Goal: Task Accomplishment & Management: Complete application form

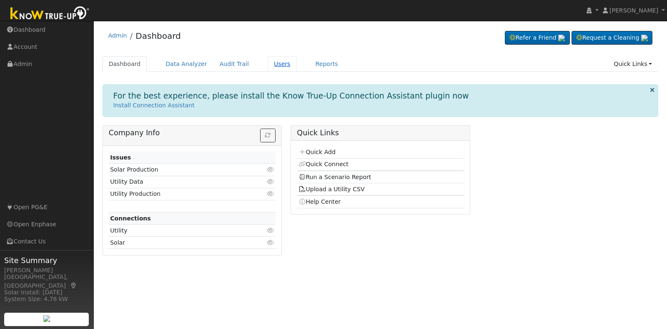
click at [278, 67] on link "Users" at bounding box center [282, 63] width 29 height 15
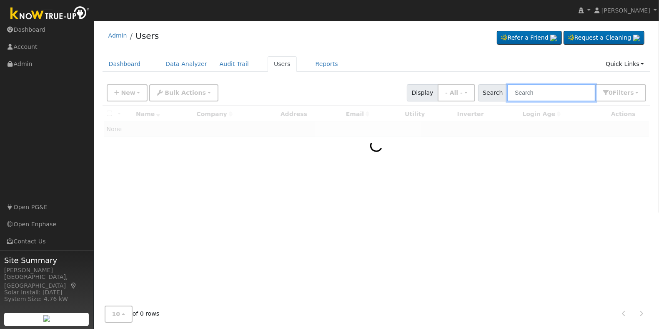
click at [561, 88] on input "text" at bounding box center [552, 92] width 88 height 17
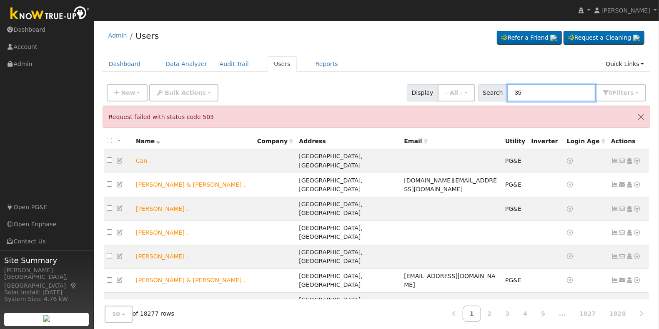
type input "3"
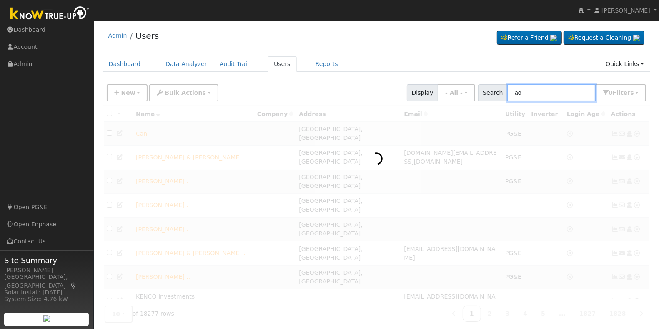
type input "a"
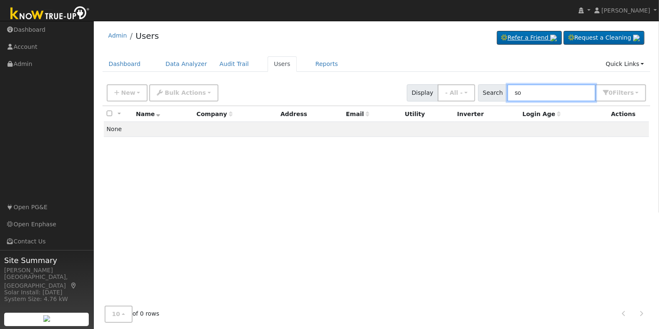
type input "s"
type input "3"
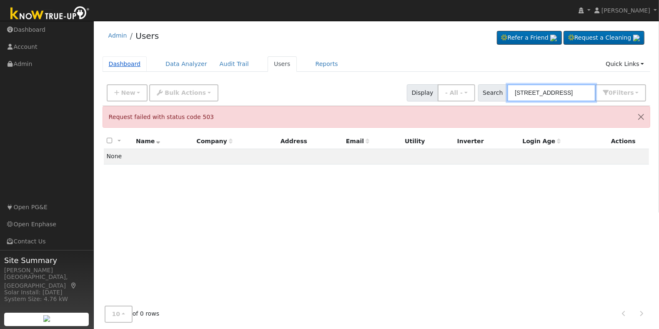
type input "35359 avenue 13"
click at [126, 65] on link "Dashboard" at bounding box center [125, 63] width 45 height 15
click at [205, 74] on div "Dashboard Data Analyzer Audit Trail Users Reports Quick Links Quick Add Quick C…" at bounding box center [377, 68] width 548 height 24
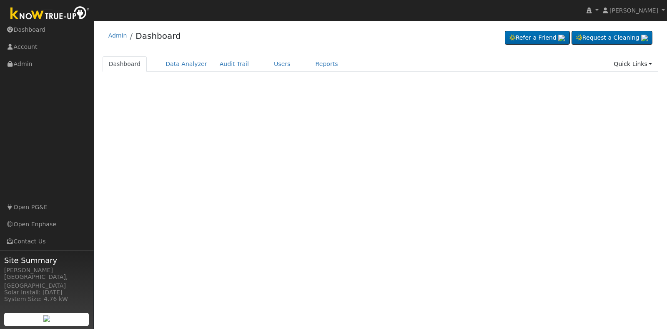
click at [359, 194] on div "Terms Of Service Close Login as User Admin Dashboard" at bounding box center [380, 175] width 573 height 308
click at [270, 63] on link "Users" at bounding box center [282, 63] width 29 height 15
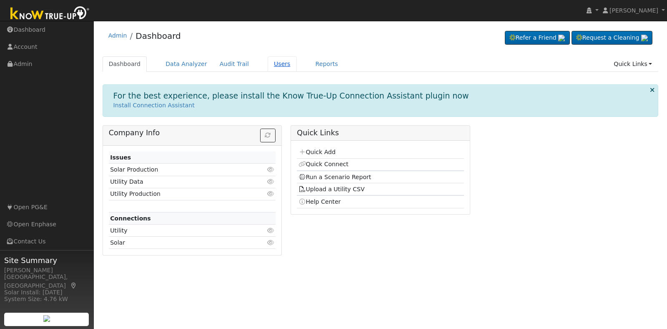
click at [273, 65] on link "Users" at bounding box center [282, 63] width 29 height 15
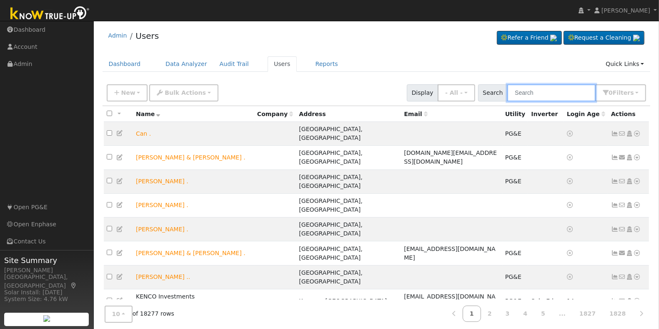
click at [525, 96] on input "text" at bounding box center [552, 92] width 88 height 17
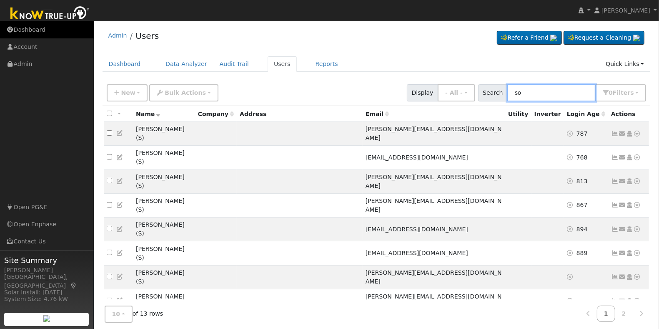
type input "s"
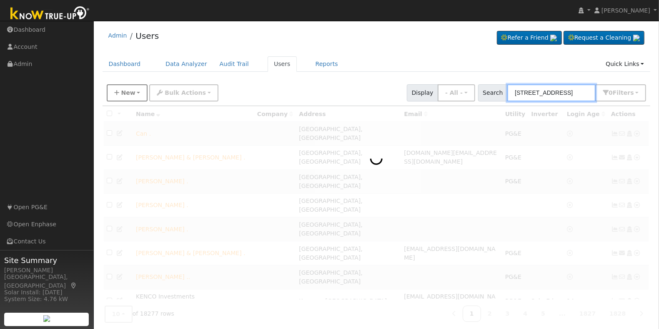
type input "[STREET_ADDRESS]"
click at [134, 90] on button "New" at bounding box center [127, 92] width 41 height 17
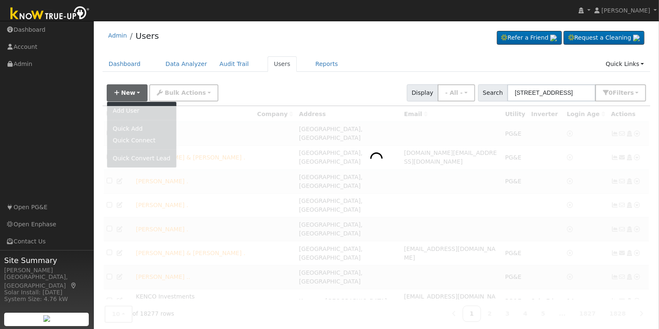
click at [293, 92] on div "New Add User Quick Add Quick Connect Quick Convert Lead Bulk Actions Send Email…" at bounding box center [376, 91] width 543 height 20
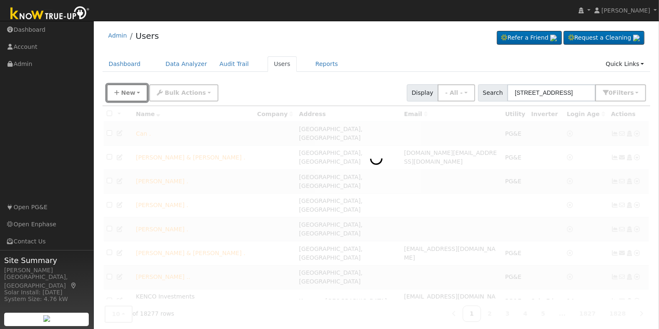
click at [128, 93] on span "New" at bounding box center [128, 92] width 14 height 7
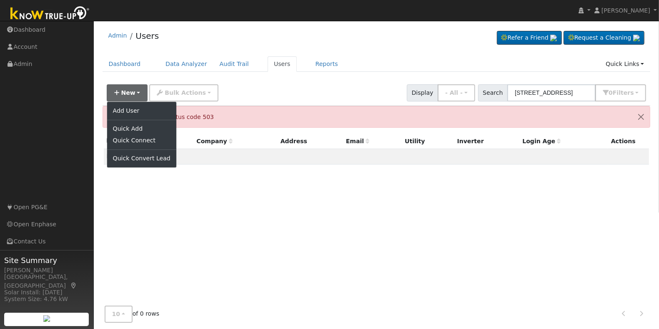
click at [364, 46] on div "Admin Users Refer a Friend Request a Cleaning" at bounding box center [377, 37] width 548 height 25
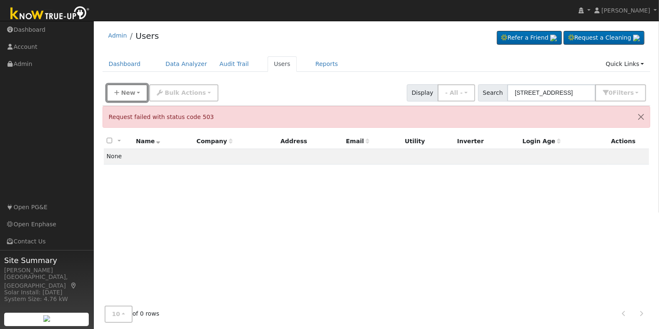
click at [130, 93] on span "New" at bounding box center [128, 92] width 14 height 7
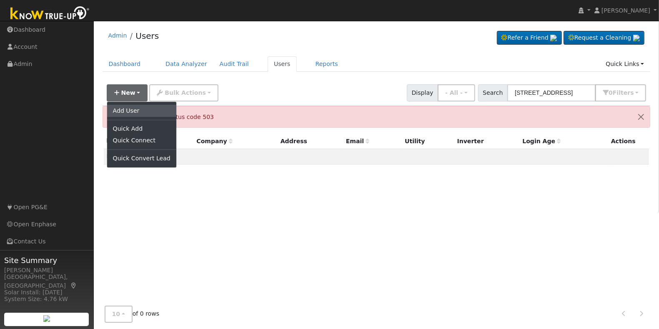
click at [138, 112] on link "Add User" at bounding box center [141, 111] width 69 height 12
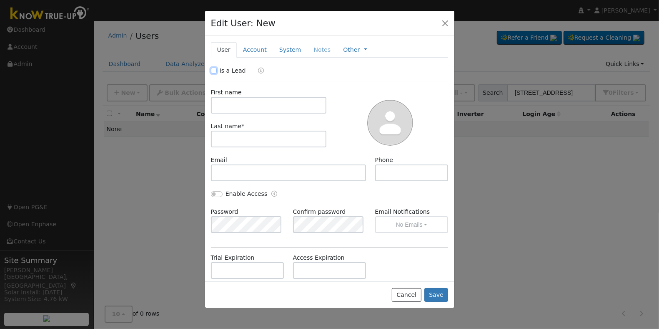
click at [214, 69] on input "Is a Lead" at bounding box center [214, 71] width 6 height 6
checkbox input "true"
click at [267, 105] on input "text" at bounding box center [269, 105] width 116 height 17
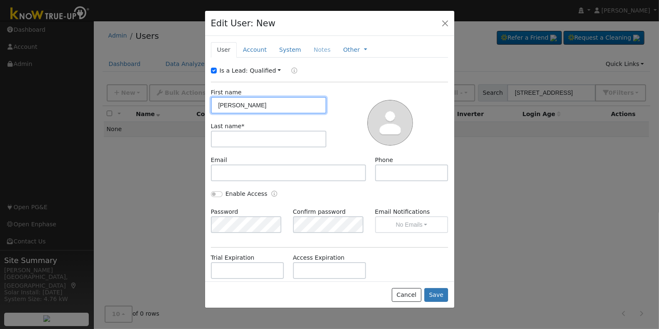
type input "[PERSON_NAME]"
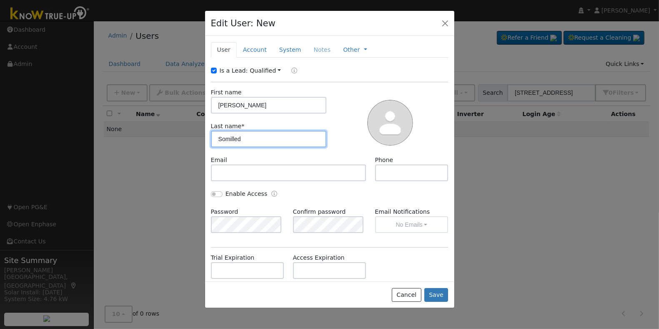
type input "Somilleda"
click at [253, 49] on link "Account" at bounding box center [255, 49] width 36 height 15
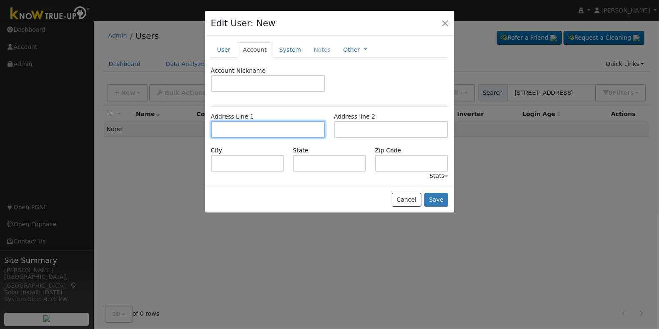
click at [267, 133] on input "text" at bounding box center [268, 129] width 114 height 17
type input "[STREET_ADDRESS]"
type input "Madera"
type input "CA"
type input "93636"
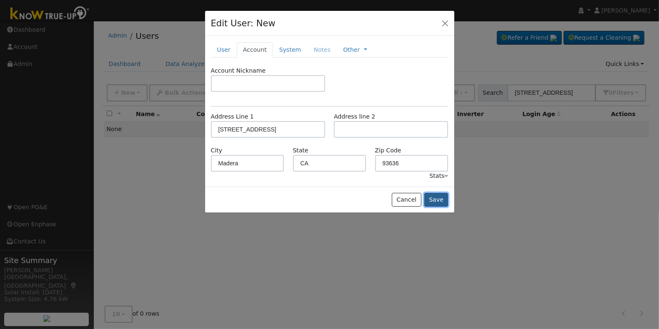
click at [438, 201] on button "Save" at bounding box center [437, 200] width 24 height 14
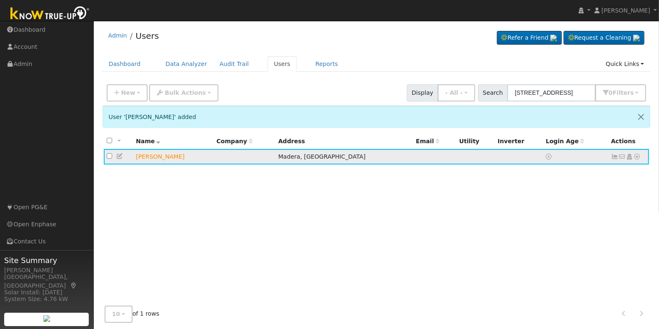
click at [630, 157] on icon at bounding box center [630, 156] width 8 height 6
